Goal: Book appointment/travel/reservation

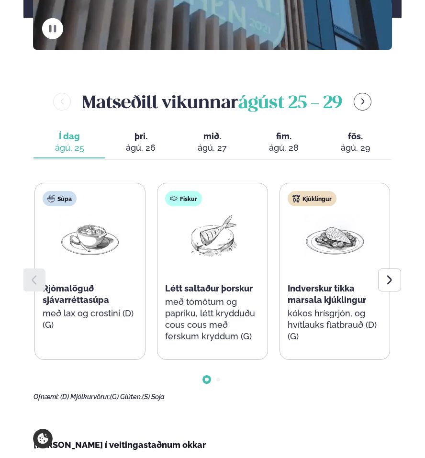
scroll to position [287, 0]
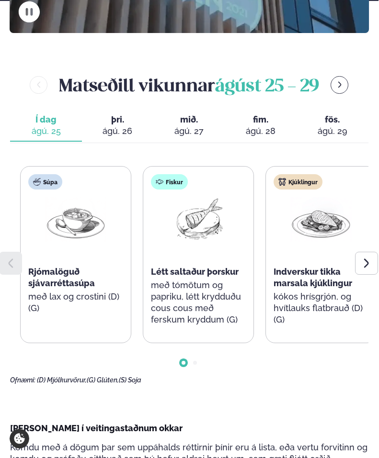
click at [322, 268] on span "Indverskur tikka marsala kjúklingur" at bounding box center [312, 278] width 79 height 22
click at [337, 285] on span "Indverskur tikka marsala kjúklingur" at bounding box center [312, 278] width 79 height 22
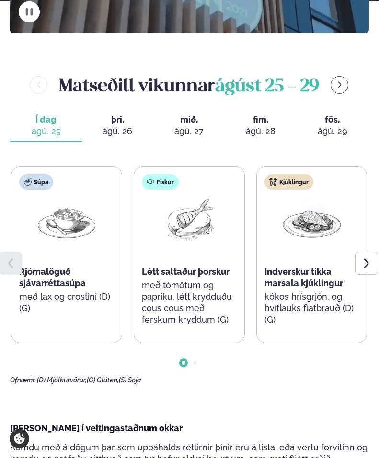
click at [326, 272] on span "Indverskur tikka marsala kjúklingur" at bounding box center [303, 278] width 79 height 22
click at [323, 271] on span "Indverskur tikka marsala kjúklingur" at bounding box center [303, 278] width 79 height 22
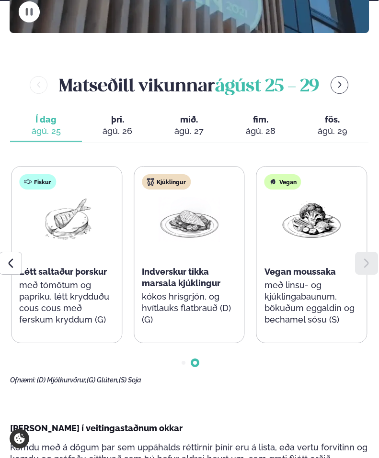
click at [132, 122] on span "þri." at bounding box center [118, 119] width 56 height 11
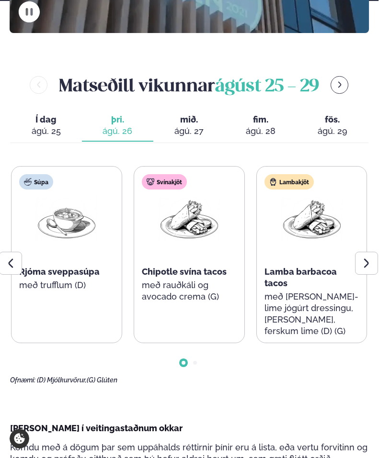
click at [199, 130] on div "ágú. 27" at bounding box center [189, 130] width 56 height 11
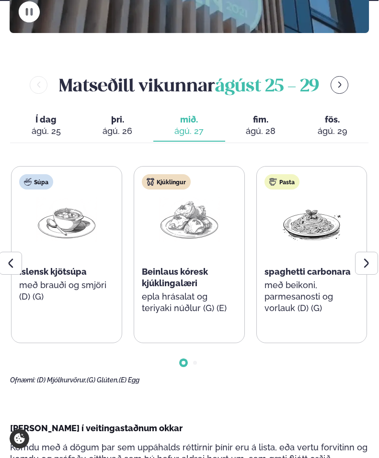
click at [140, 128] on div "ágú. 26" at bounding box center [118, 130] width 56 height 11
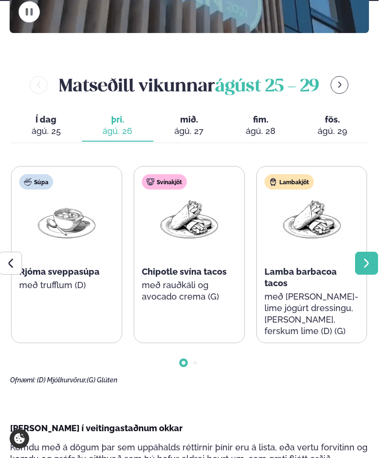
click at [362, 254] on div at bounding box center [366, 263] width 23 height 23
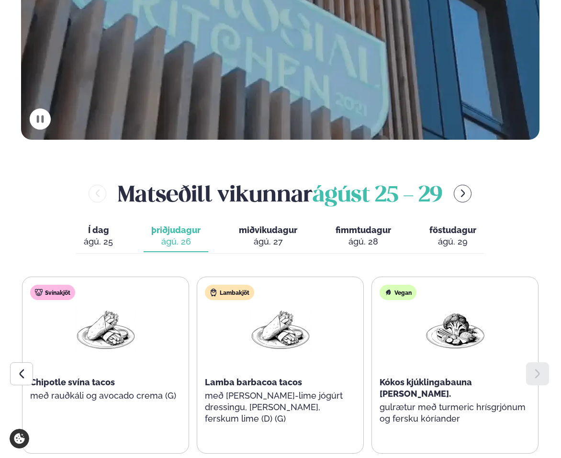
click at [102, 236] on div "ágú. 25" at bounding box center [98, 241] width 29 height 11
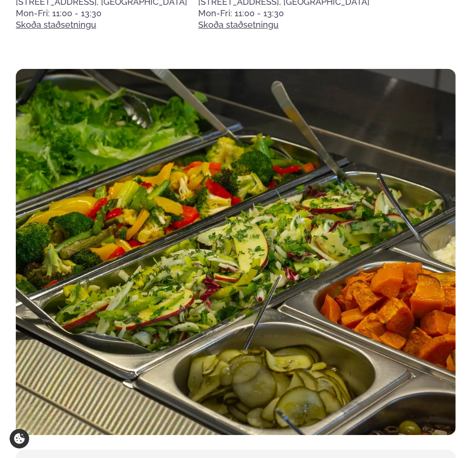
scroll to position [1053, 0]
